Goal: Information Seeking & Learning: Check status

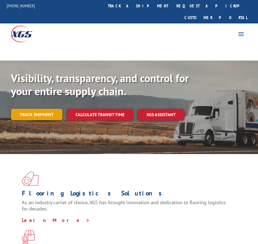
click at [33, 109] on link "Track shipment" at bounding box center [36, 114] width 51 height 11
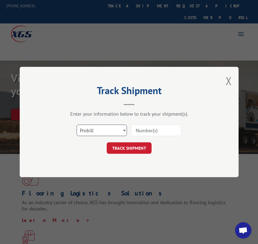
click at [109, 128] on select "Select category... Probill BOL PO" at bounding box center [101, 130] width 50 height 11
select select "bol"
click at [76, 125] on select "Select category... Probill BOL PO" at bounding box center [101, 130] width 50 height 11
click at [142, 129] on input at bounding box center [156, 130] width 50 height 11
type input "2853171"
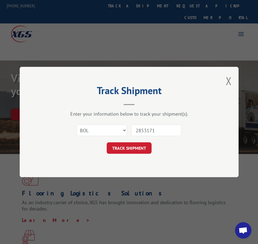
click button "TRACK SHIPMENT" at bounding box center [129, 148] width 45 height 11
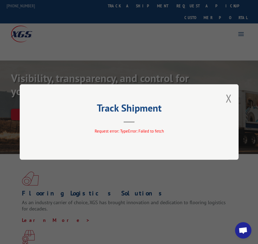
drag, startPoint x: 228, startPoint y: 100, endPoint x: 225, endPoint y: 101, distance: 3.1
click at [227, 101] on button "Close modal" at bounding box center [228, 98] width 6 height 14
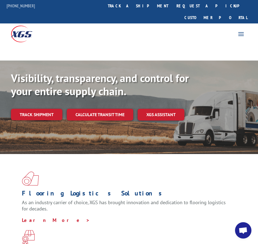
click at [36, 109] on link "Track shipment" at bounding box center [36, 114] width 51 height 11
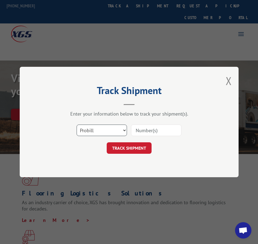
click at [106, 130] on select "Select category... Probill BOL PO" at bounding box center [101, 130] width 50 height 11
select select "bol"
click at [76, 125] on select "Select category... Probill BOL PO" at bounding box center [101, 130] width 50 height 11
click at [139, 129] on input at bounding box center [156, 130] width 50 height 11
type input "2853171"
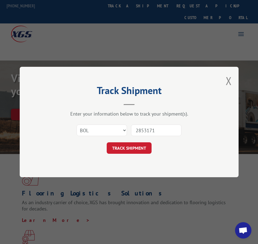
click button "TRACK SHIPMENT" at bounding box center [129, 148] width 45 height 11
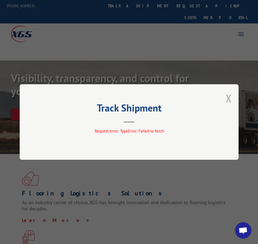
click at [228, 99] on button "Close modal" at bounding box center [228, 98] width 6 height 14
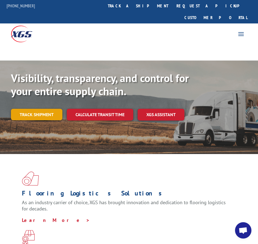
click at [36, 109] on link "Track shipment" at bounding box center [36, 114] width 51 height 11
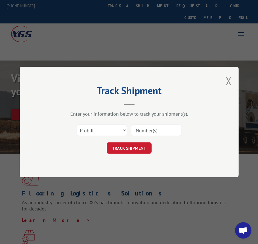
click at [145, 129] on input at bounding box center [156, 130] width 50 height 11
type input "2853171"
click button "TRACK SHIPMENT" at bounding box center [129, 148] width 45 height 11
